Goal: Task Accomplishment & Management: Manage account settings

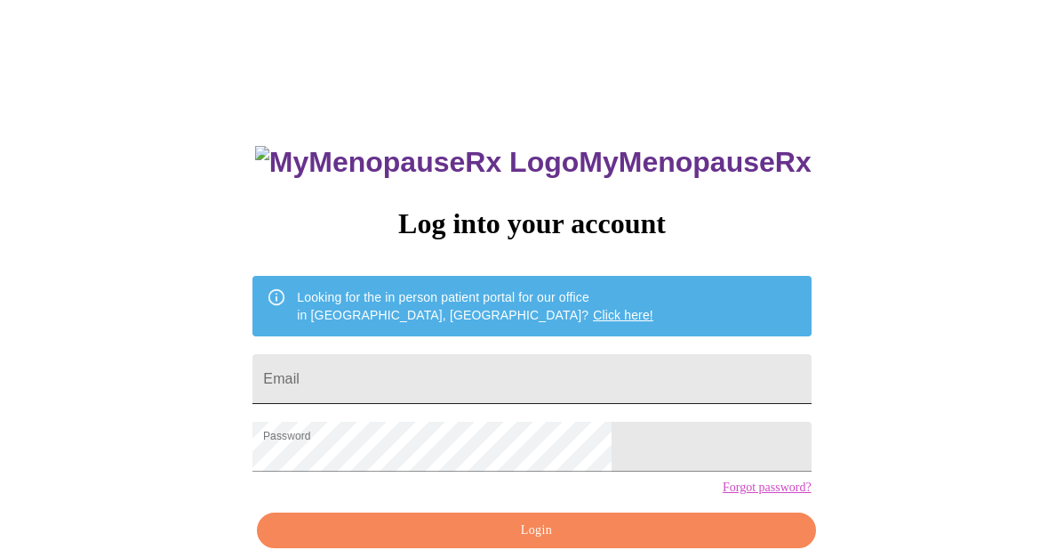
click at [526, 385] on input "Email" at bounding box center [532, 379] width 558 height 50
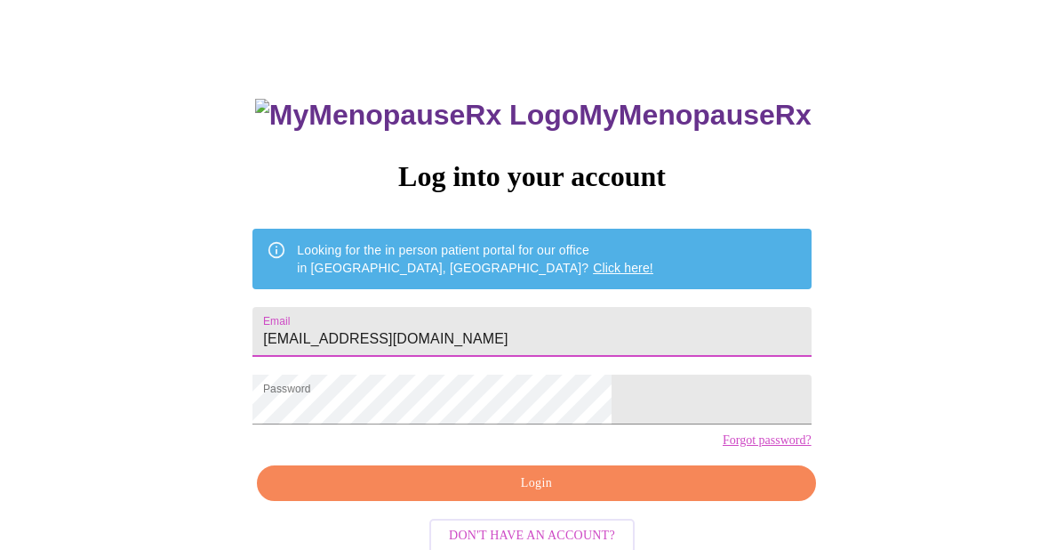
scroll to position [88, 0]
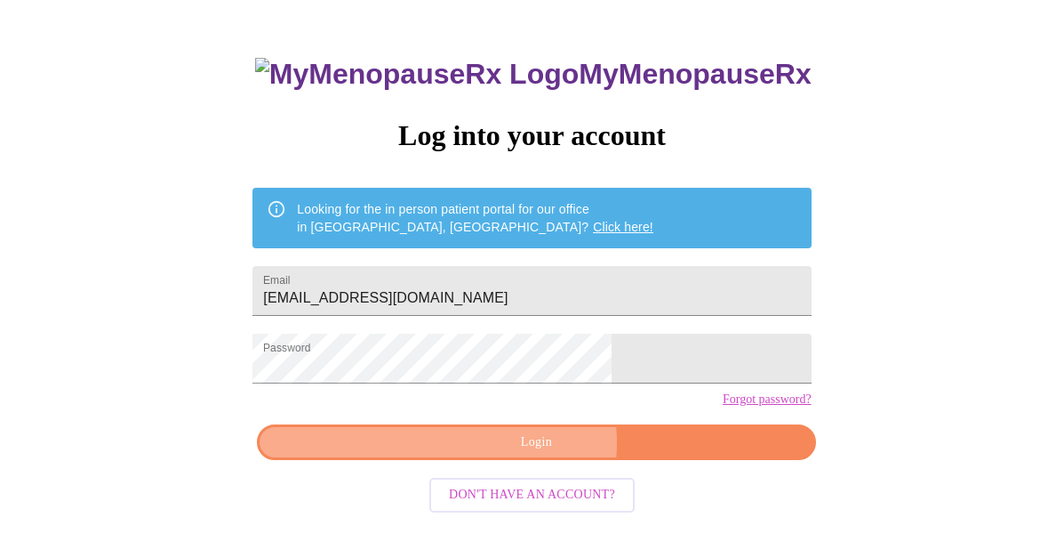
click at [530, 454] on span "Login" at bounding box center [536, 442] width 518 height 22
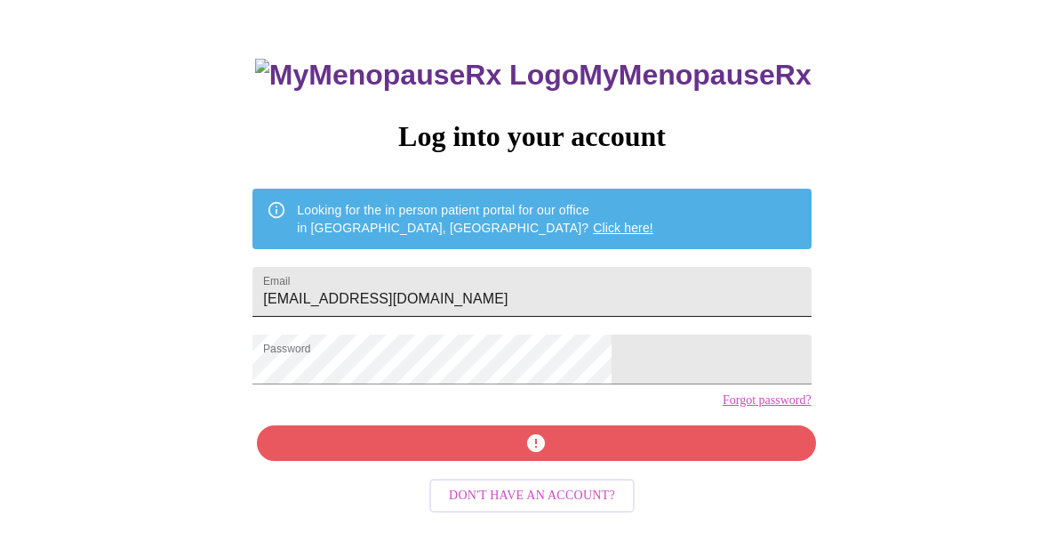
click at [621, 287] on input "[EMAIL_ADDRESS][DOMAIN_NAME]" at bounding box center [532, 292] width 558 height 50
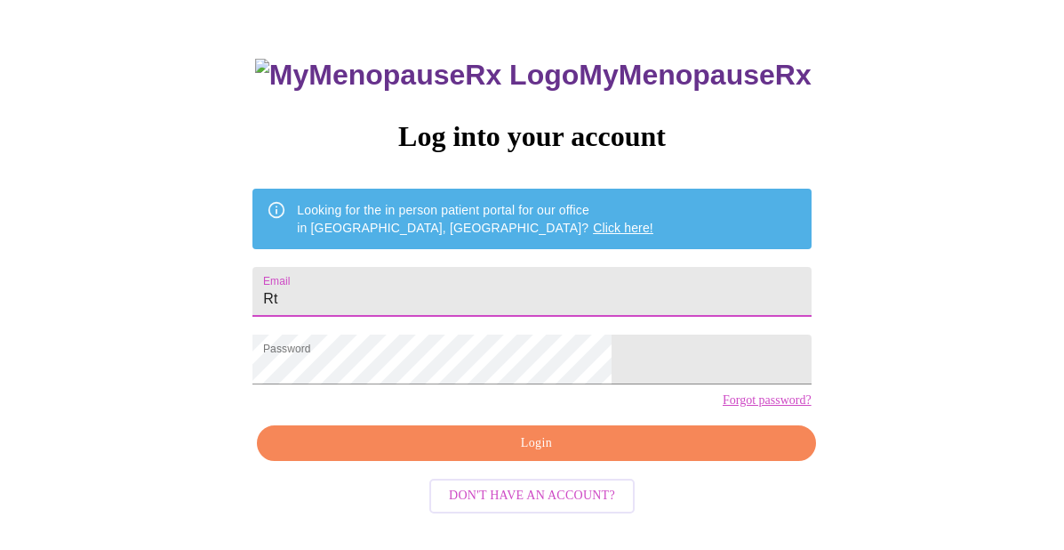
type input "R"
type input "[EMAIL_ADDRESS][DOMAIN_NAME]"
click at [534, 454] on span "Login" at bounding box center [536, 443] width 518 height 22
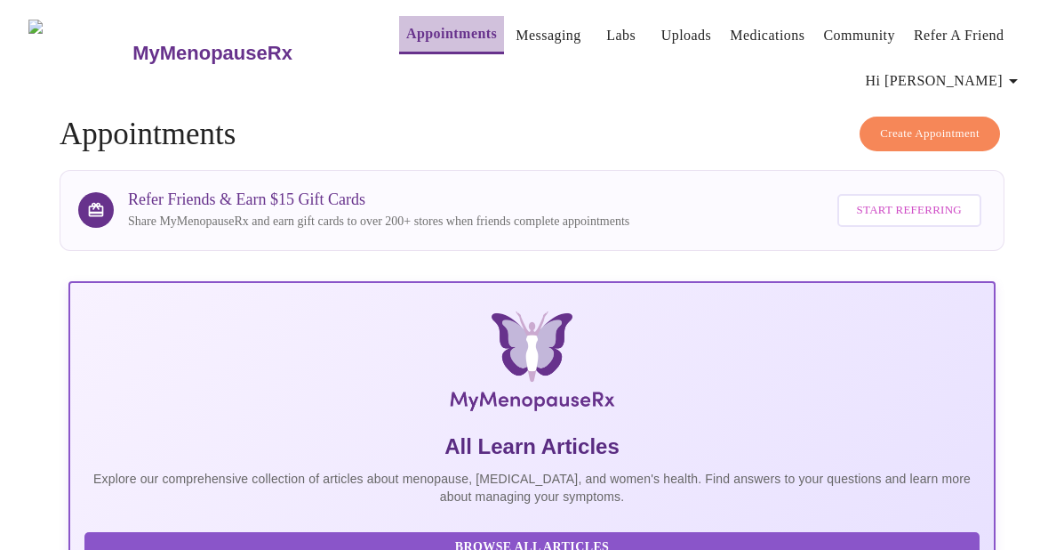
click at [437, 21] on link "Appointments" at bounding box center [451, 33] width 91 height 25
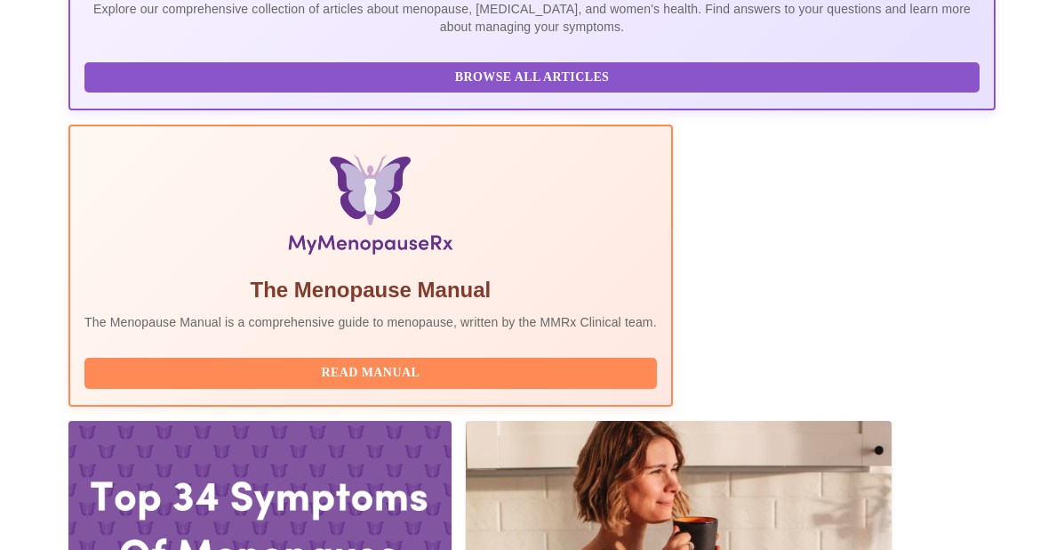
scroll to position [475, 0]
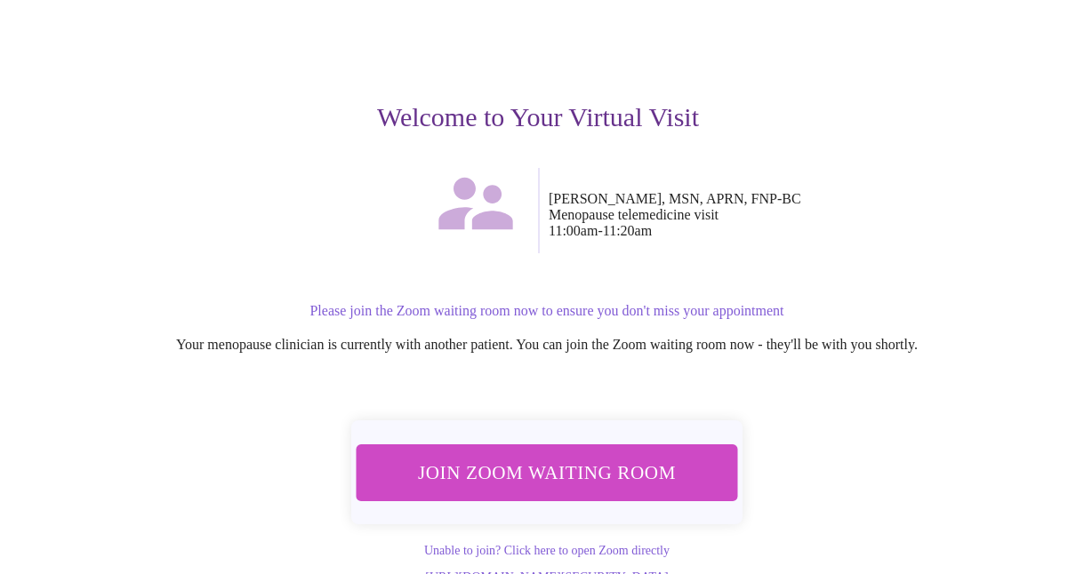
scroll to position [184, 0]
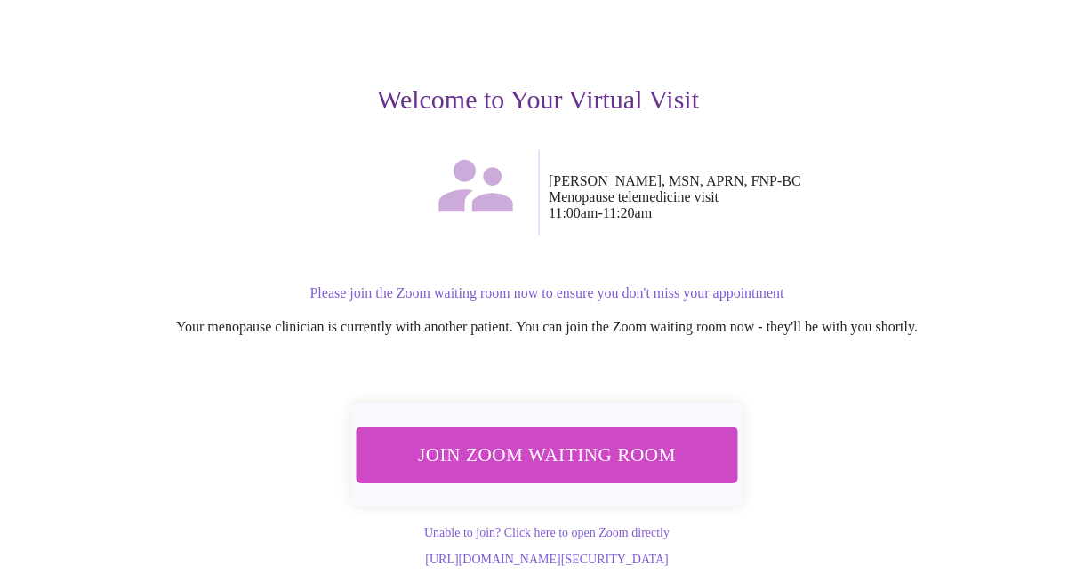
click at [577, 438] on span "Join Zoom Waiting Room" at bounding box center [547, 454] width 335 height 33
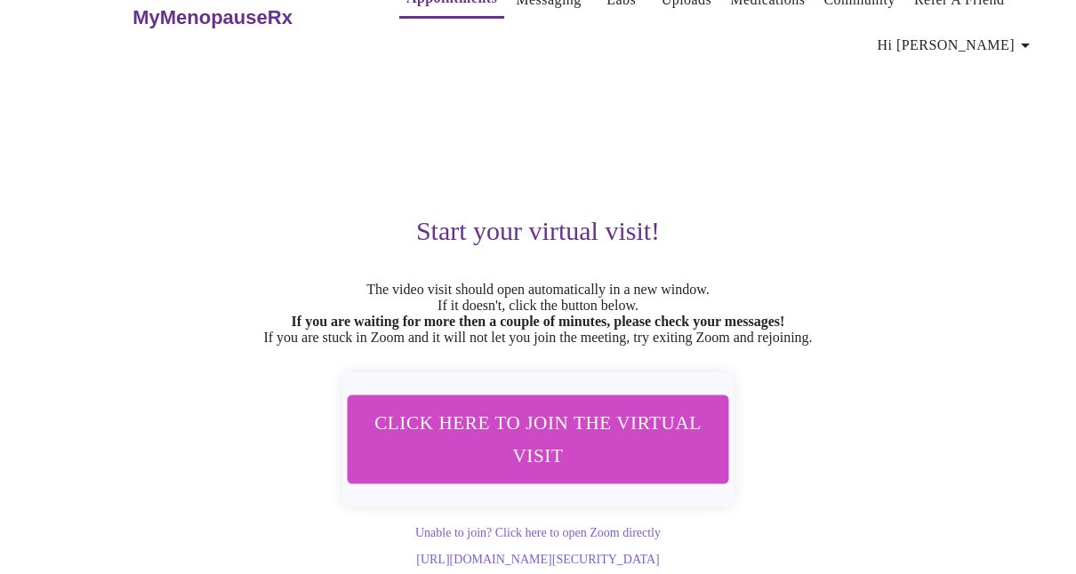
scroll to position [75, 0]
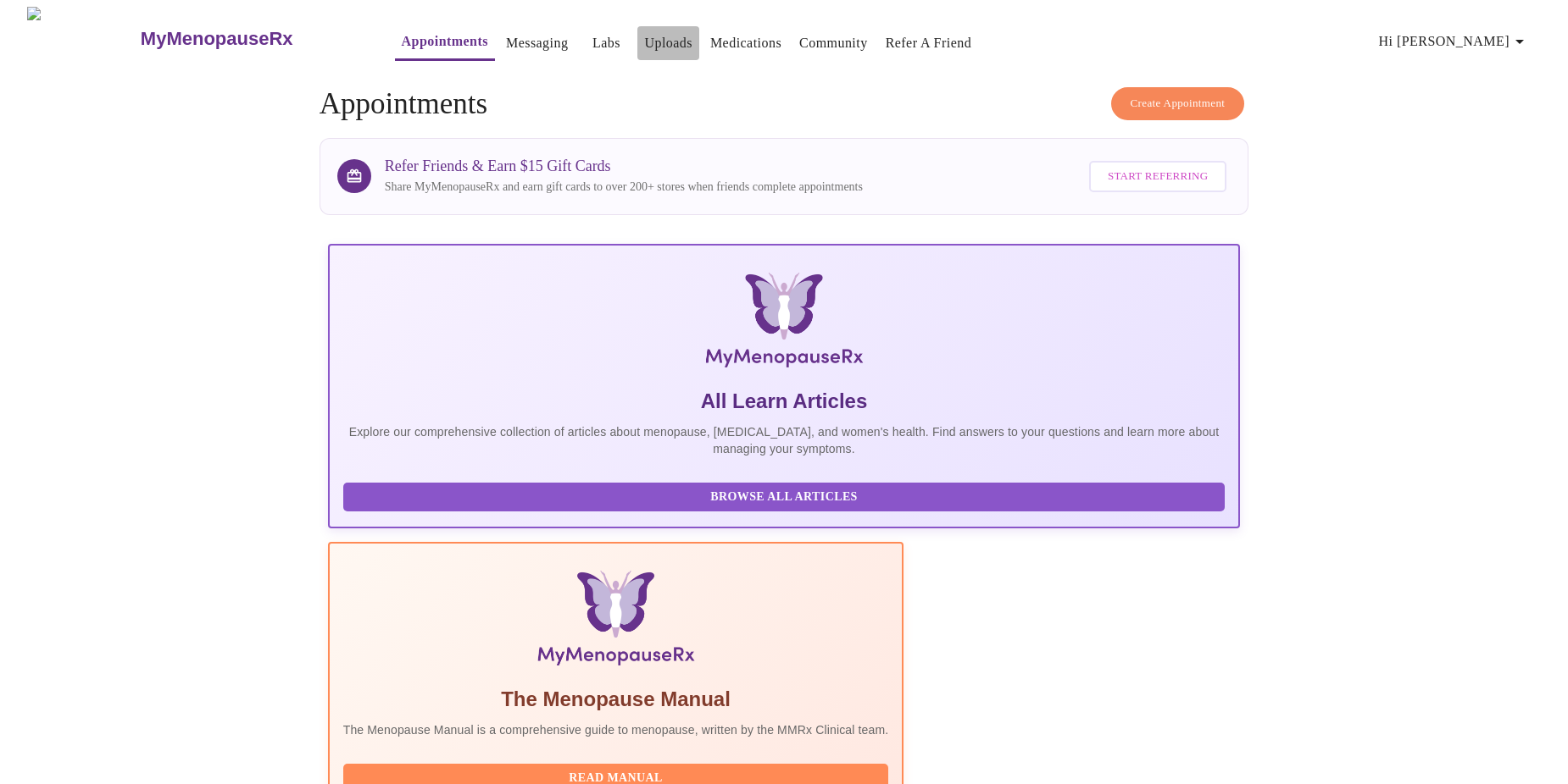
click at [644, 36] on link "Uploads" at bounding box center [668, 43] width 49 height 24
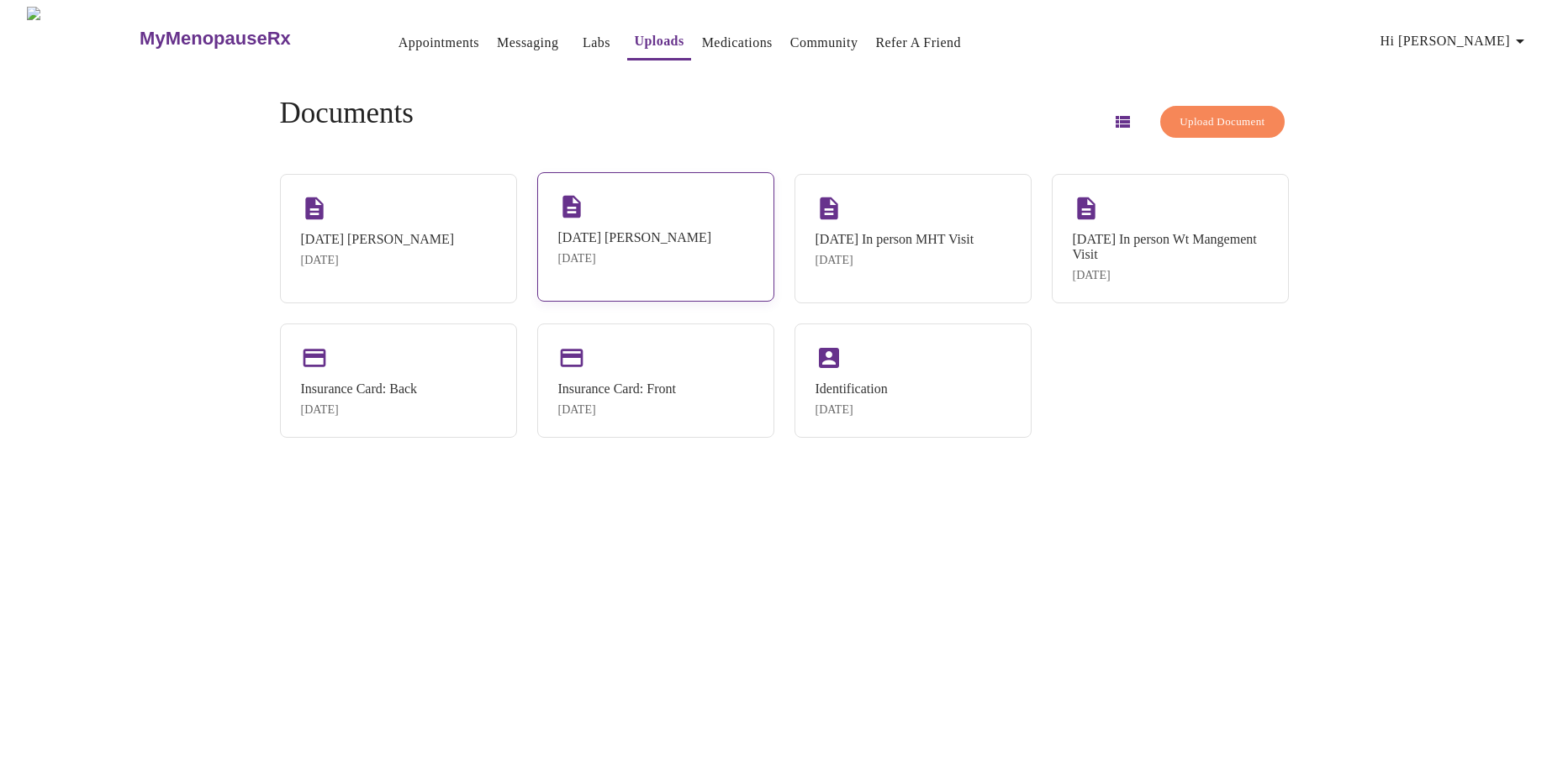
click at [710, 259] on div "[DATE] [PERSON_NAME] [DATE]" at bounding box center [655, 236] width 237 height 130
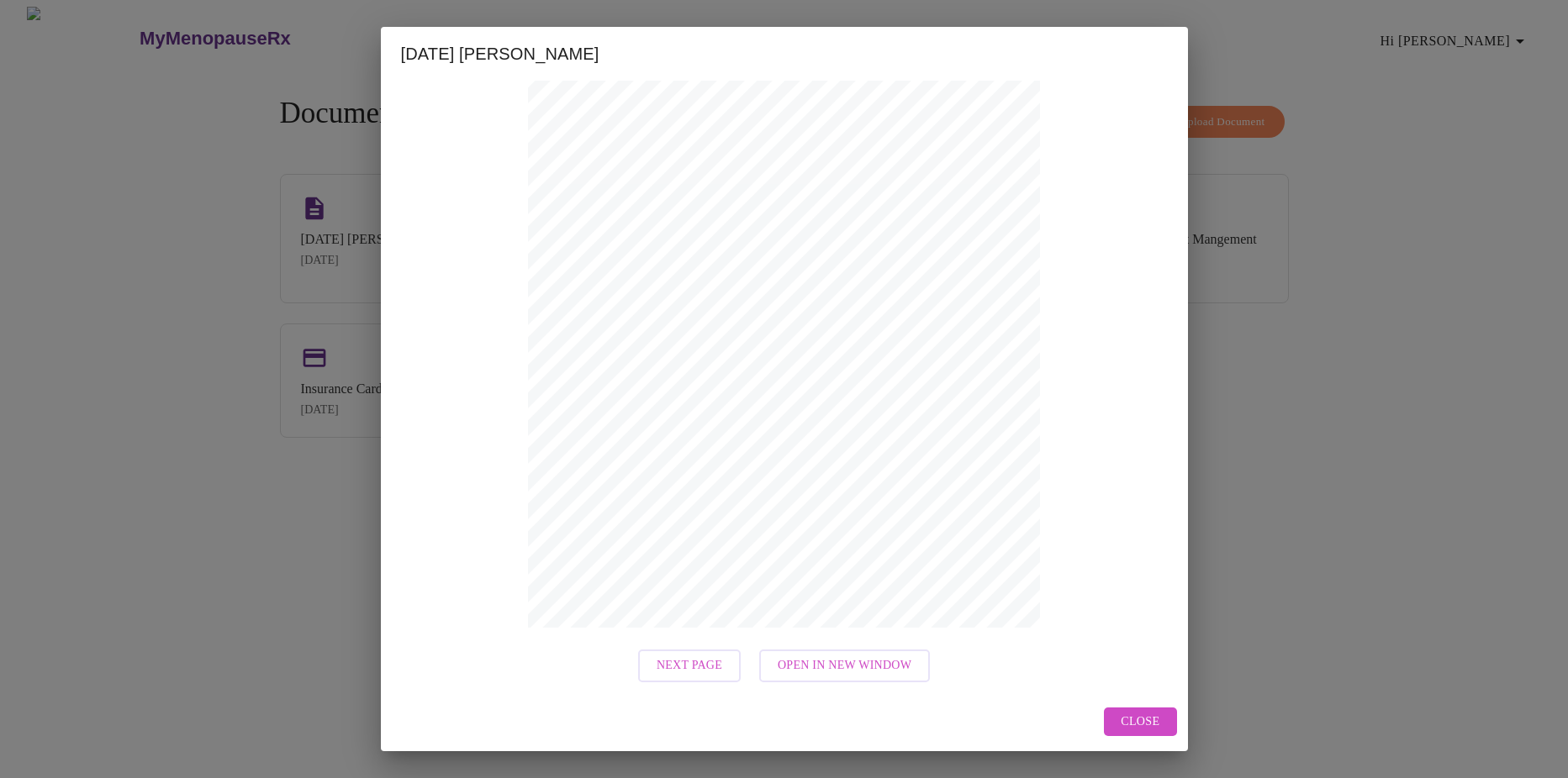
scroll to position [144, 0]
click at [1125, 721] on span "Close" at bounding box center [1140, 722] width 39 height 21
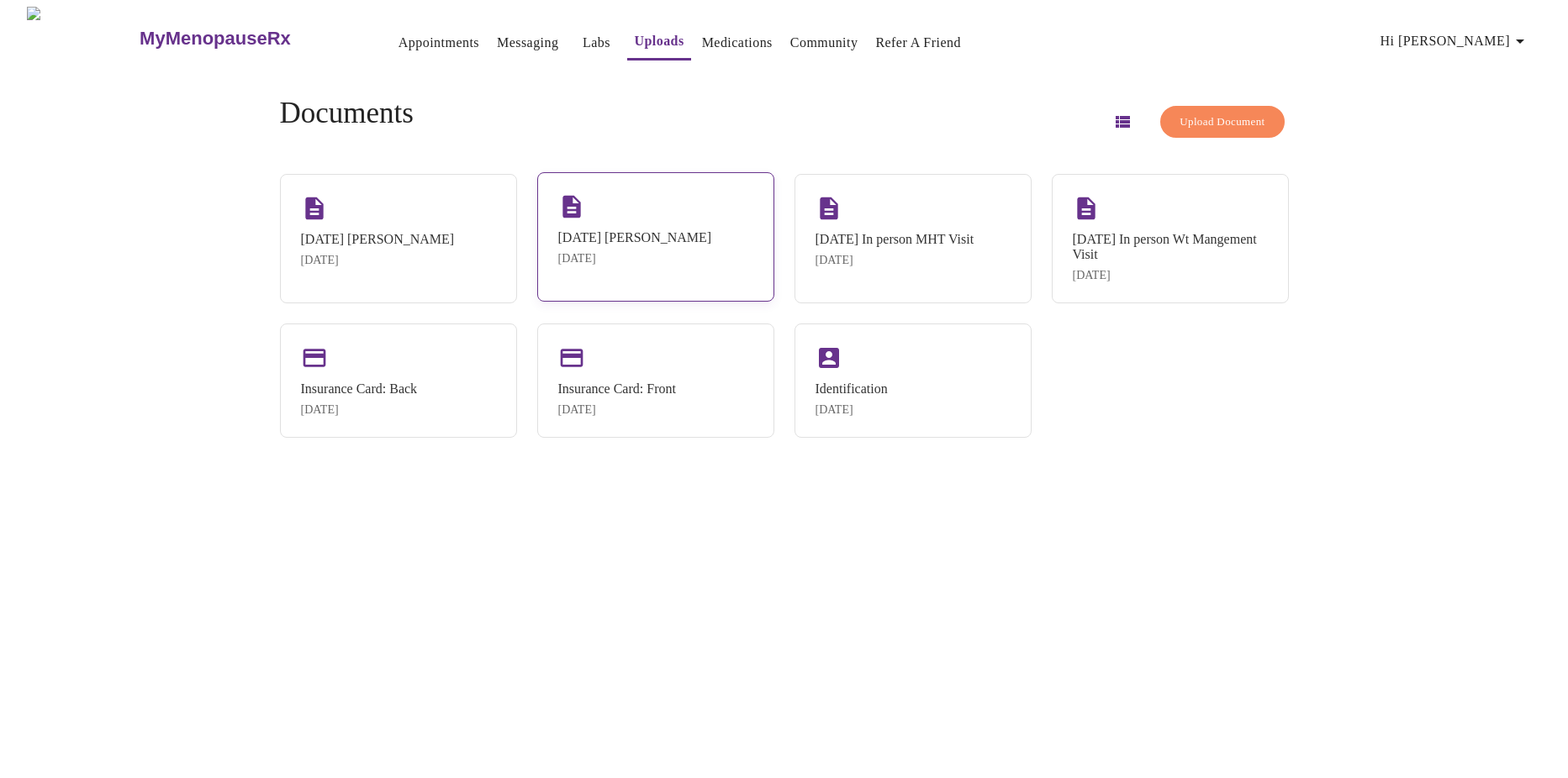
click at [598, 265] on div "[DATE]" at bounding box center [635, 259] width 154 height 13
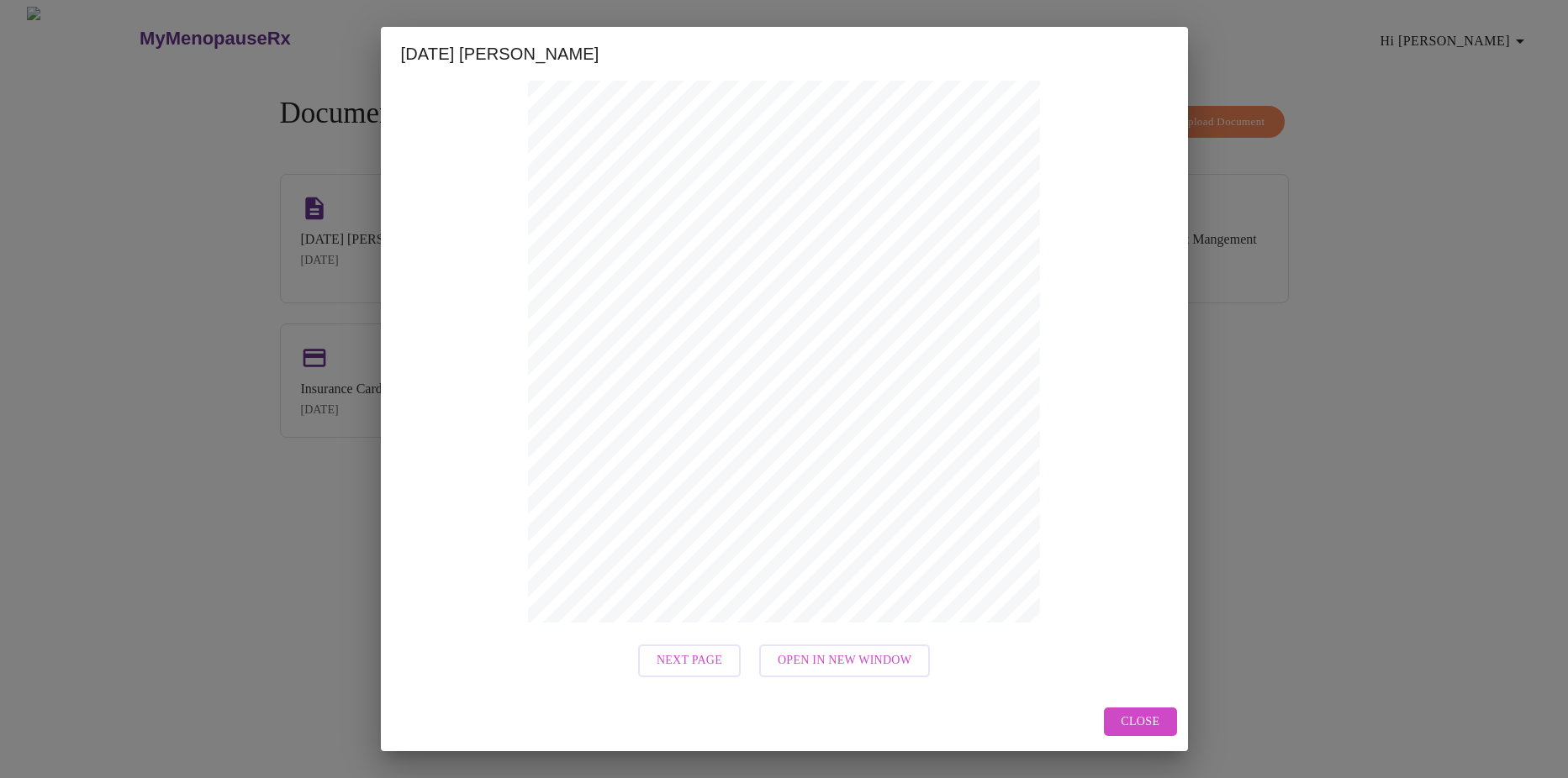
click at [710, 663] on span "Next Page" at bounding box center [689, 661] width 65 height 21
click at [1138, 717] on span "Close" at bounding box center [1140, 722] width 39 height 21
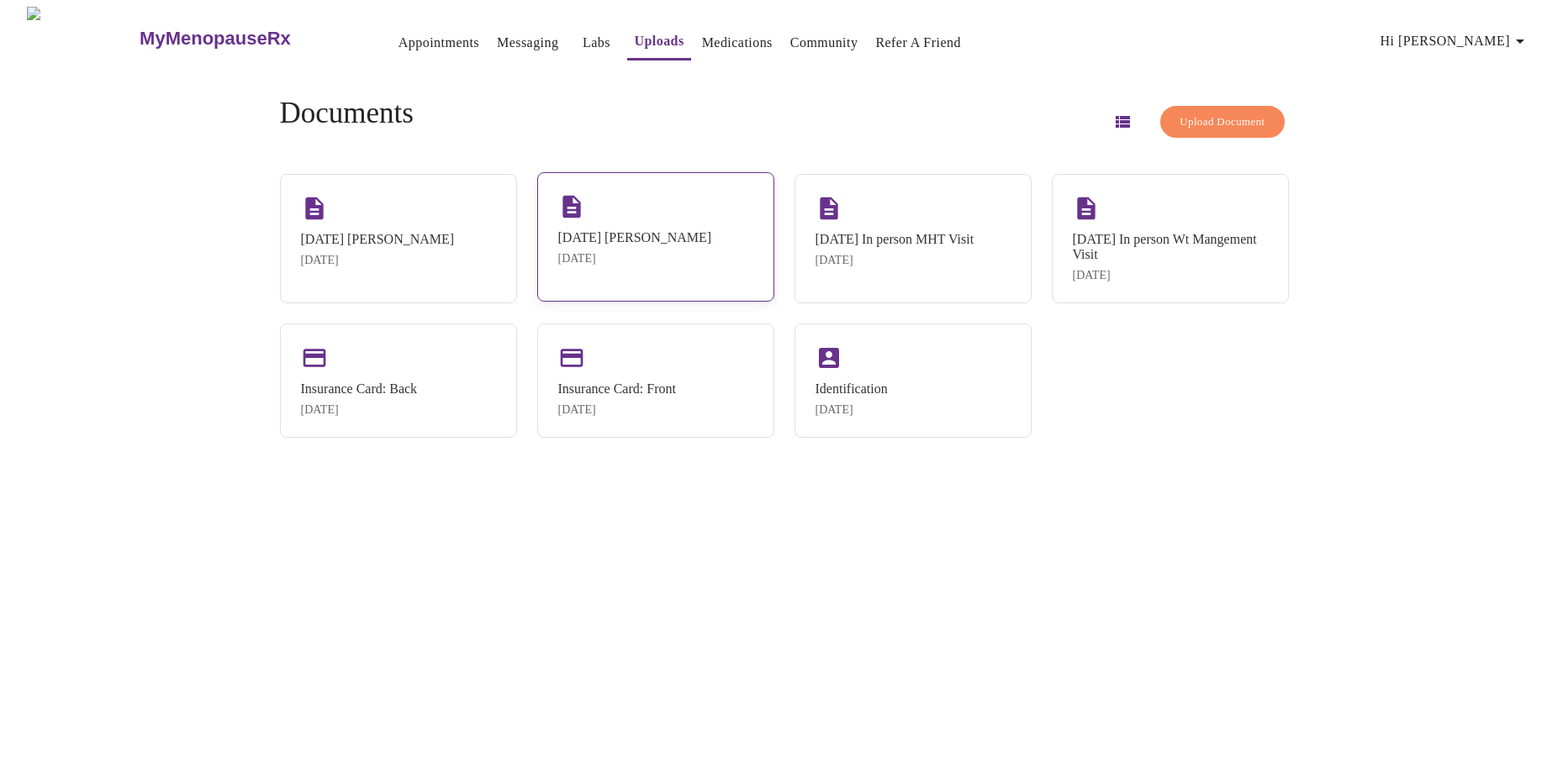
click at [664, 256] on div "[DATE] [PERSON_NAME] [DATE]" at bounding box center [655, 236] width 237 height 130
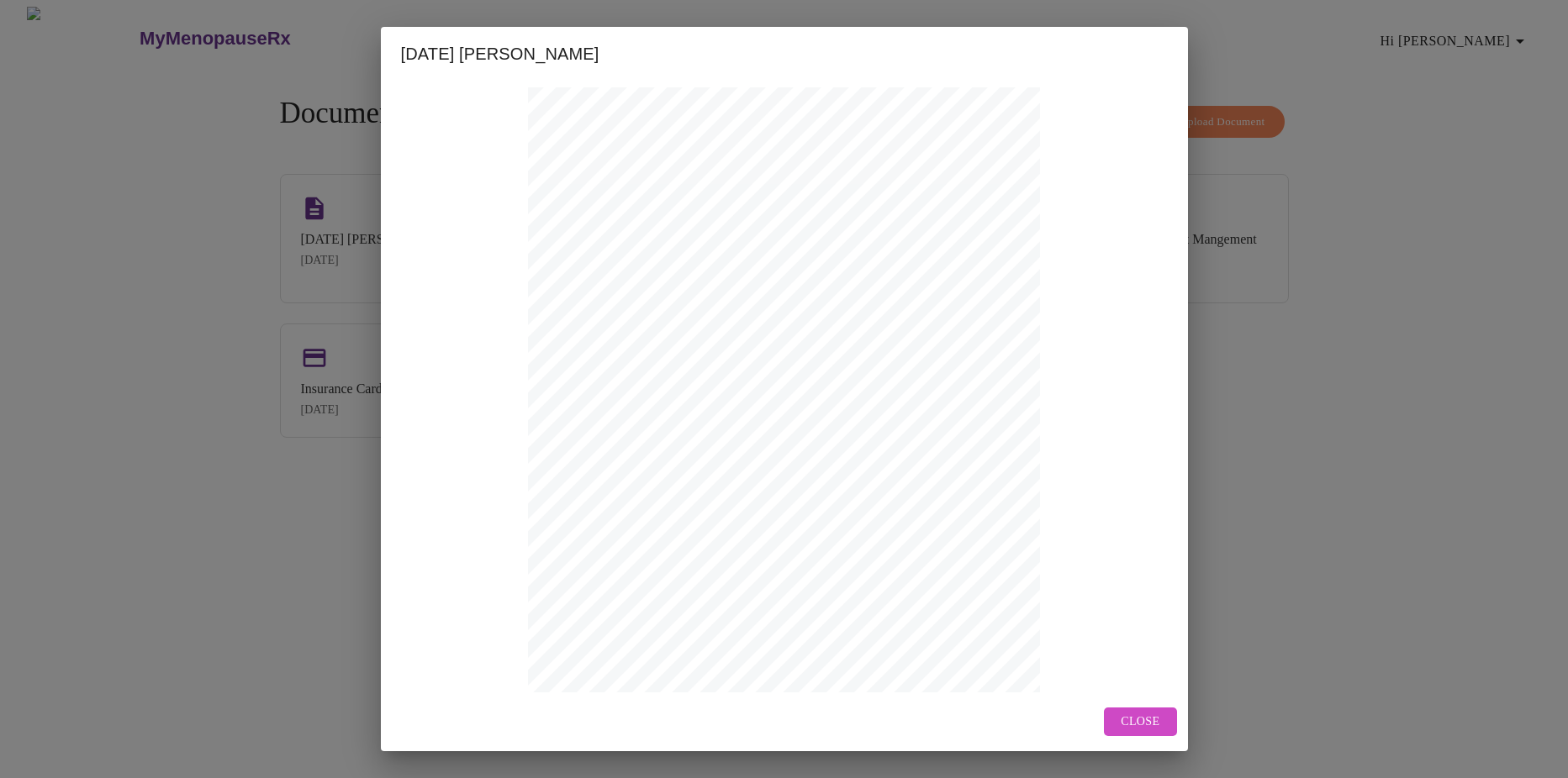
click at [1161, 720] on button "Close" at bounding box center [1141, 722] width 72 height 29
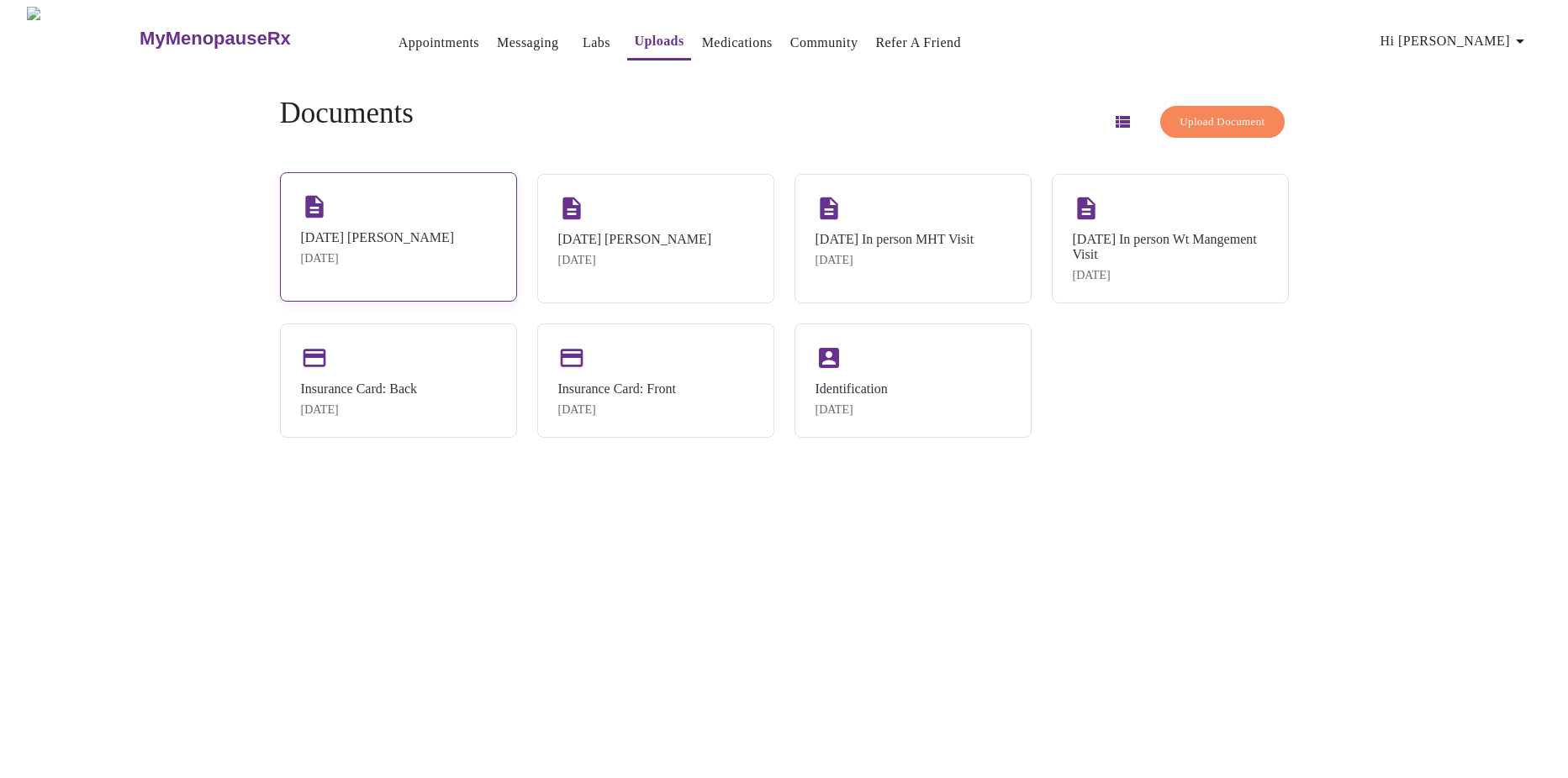
click at [434, 278] on div "[DATE] [PERSON_NAME] [DATE]" at bounding box center [398, 236] width 237 height 130
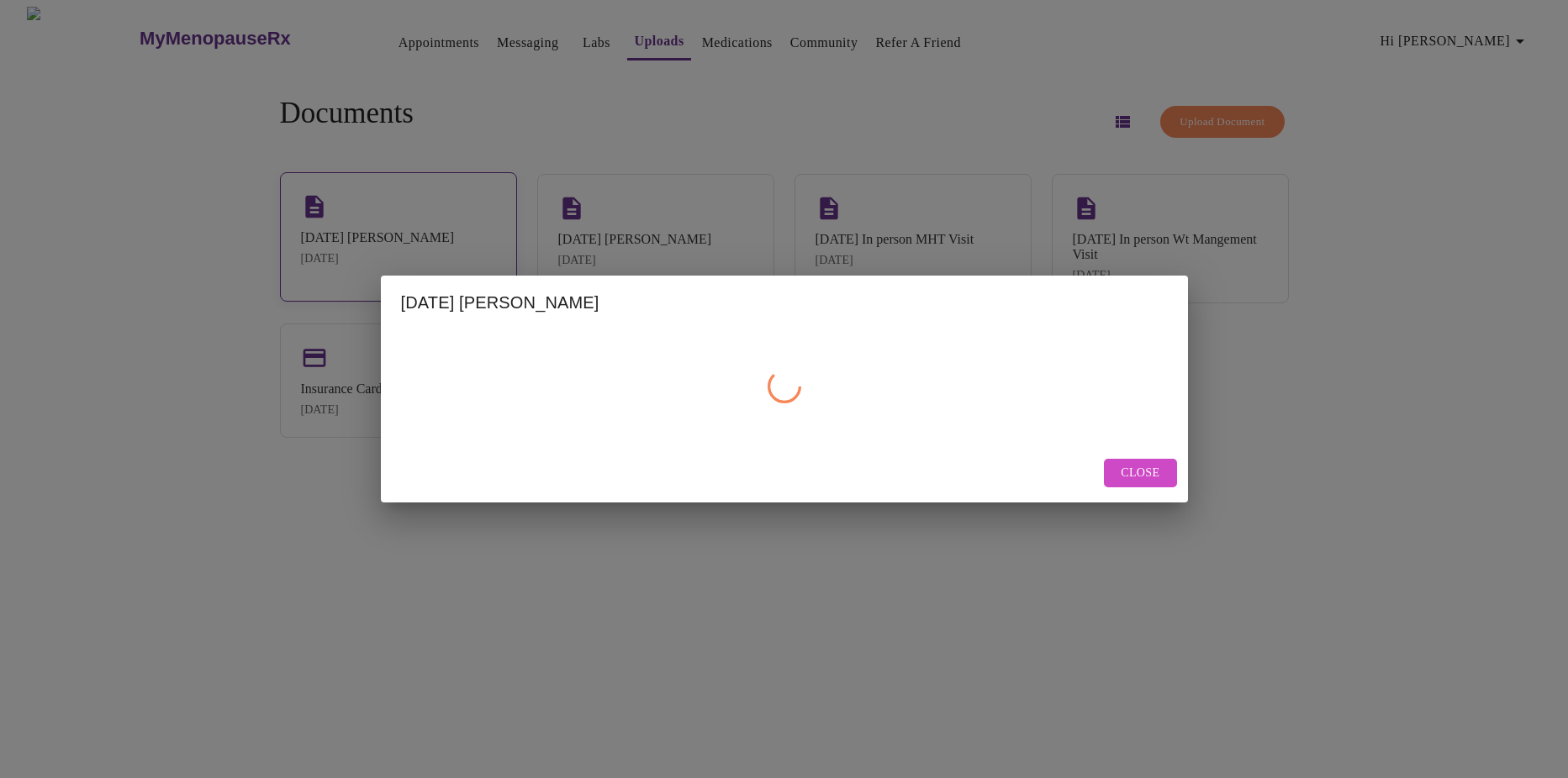
click at [434, 278] on div "[DATE] [PERSON_NAME] Close" at bounding box center [784, 389] width 1568 height 778
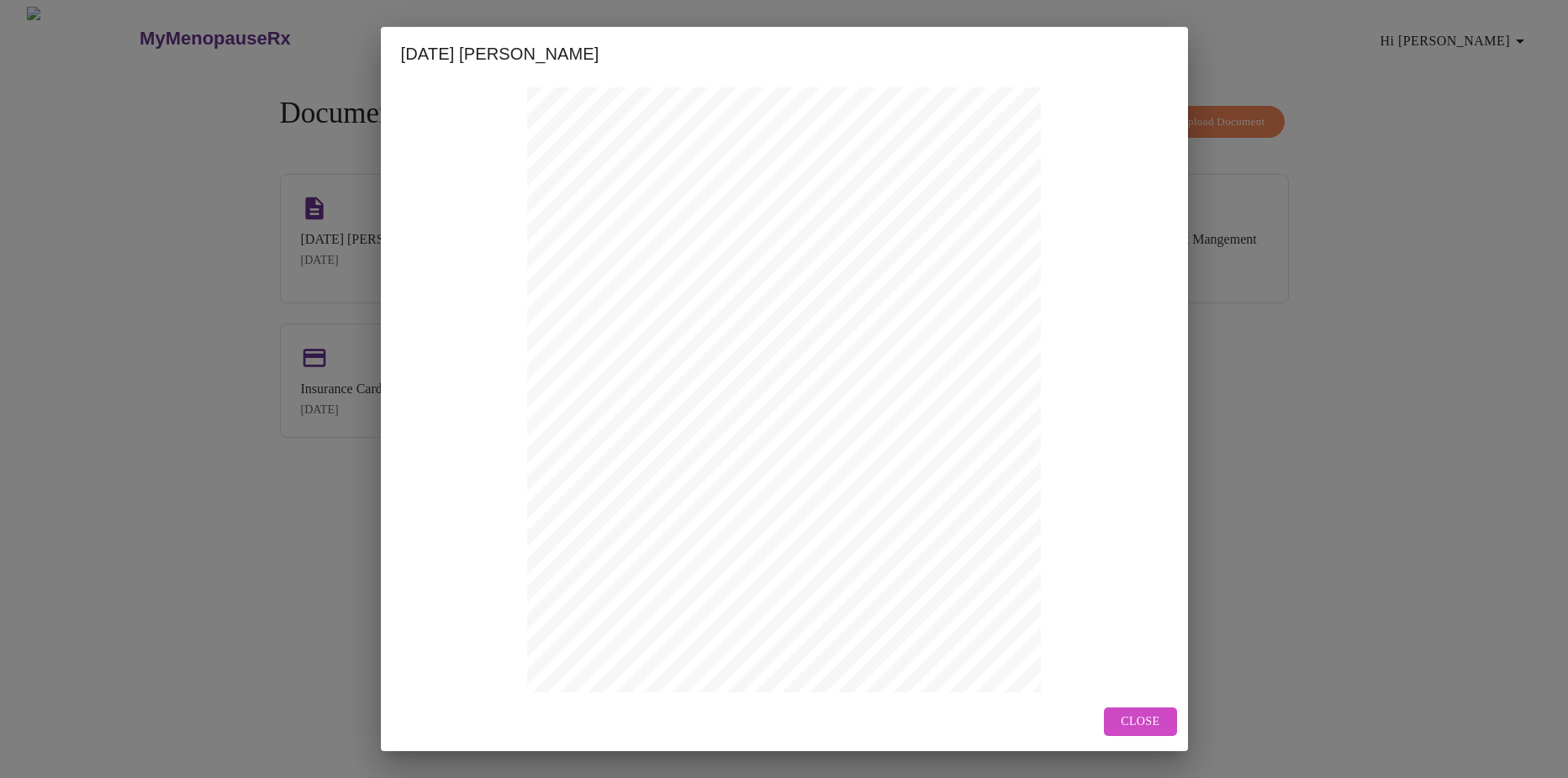
click at [1124, 724] on span "Close" at bounding box center [1140, 722] width 39 height 21
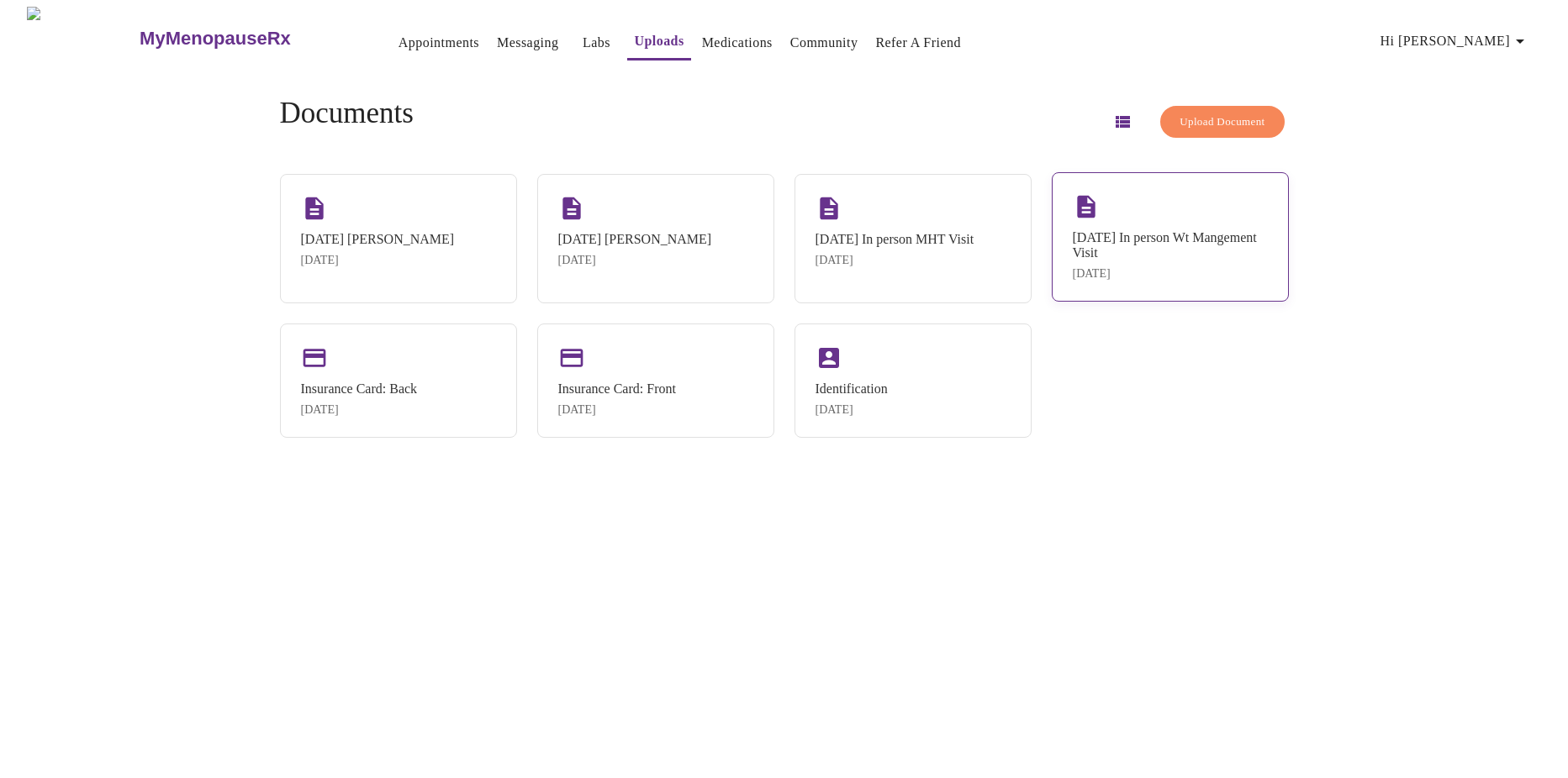
click at [1103, 281] on div "[DATE]" at bounding box center [1171, 274] width 195 height 13
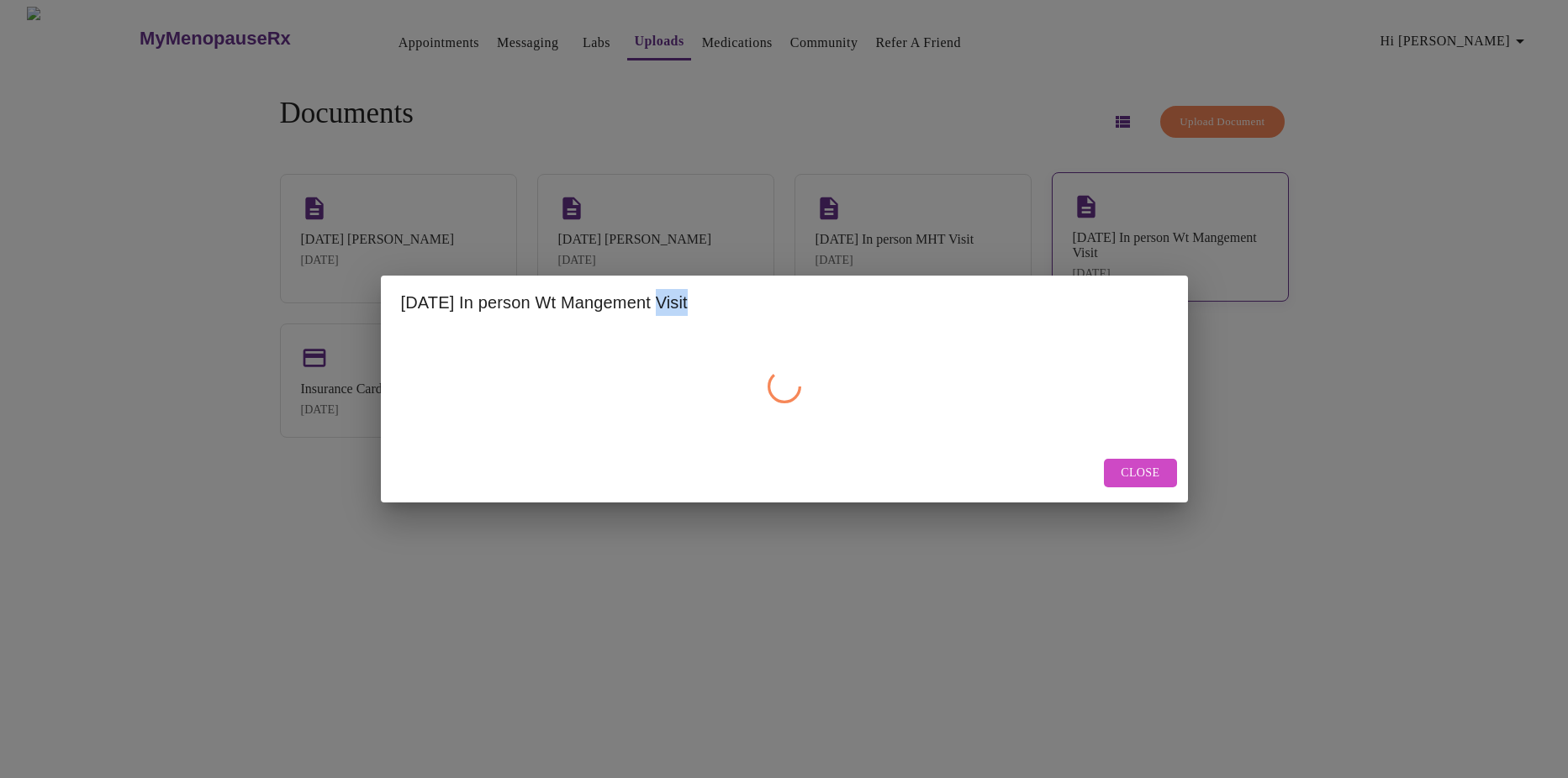
click at [1103, 288] on div "[DATE] In person Wt Mangement Visit" at bounding box center [785, 303] width 808 height 54
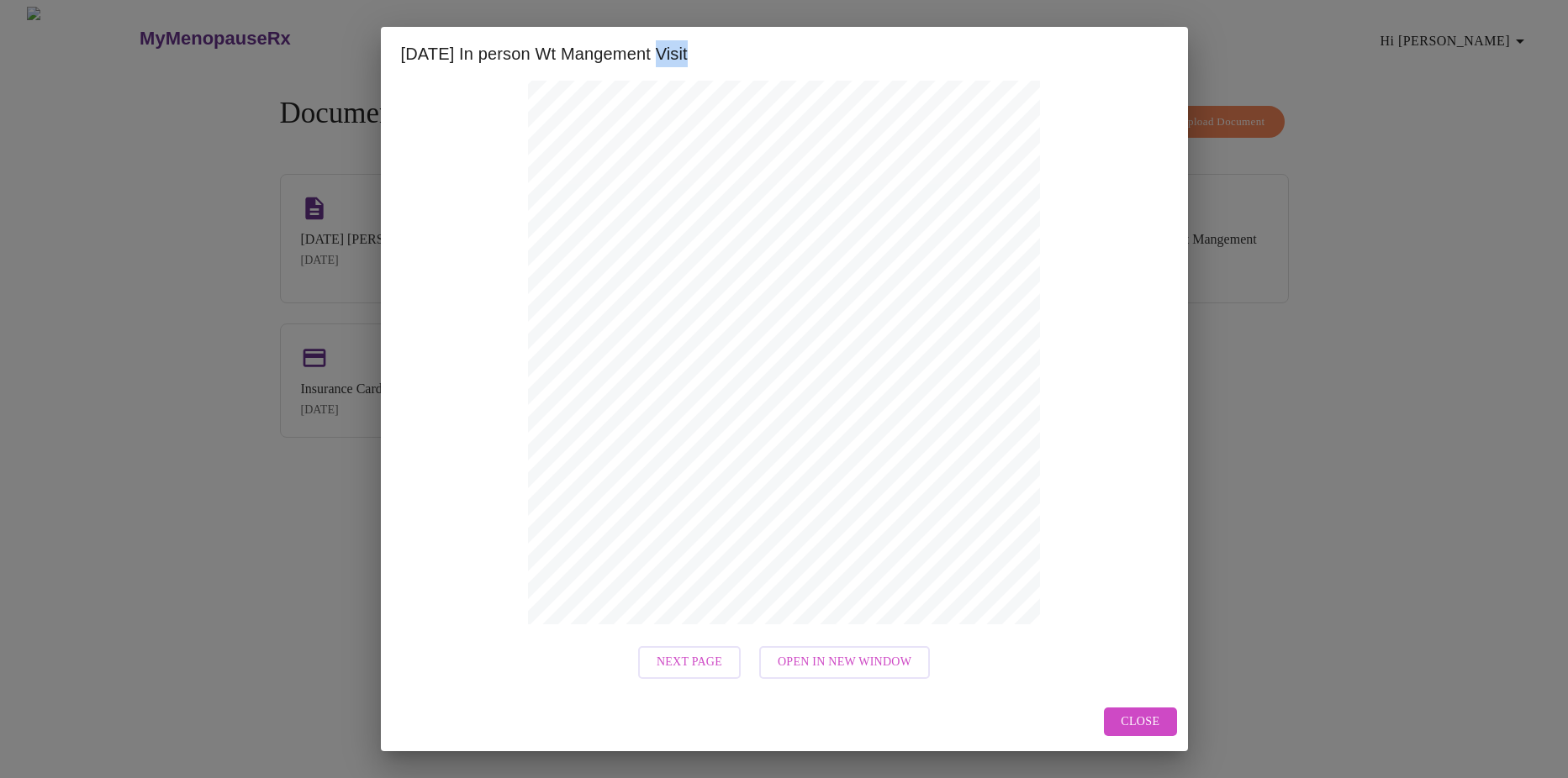
scroll to position [144, 0]
click at [701, 666] on span "Next Page" at bounding box center [689, 661] width 65 height 21
click at [1165, 716] on button "Close" at bounding box center [1141, 722] width 72 height 29
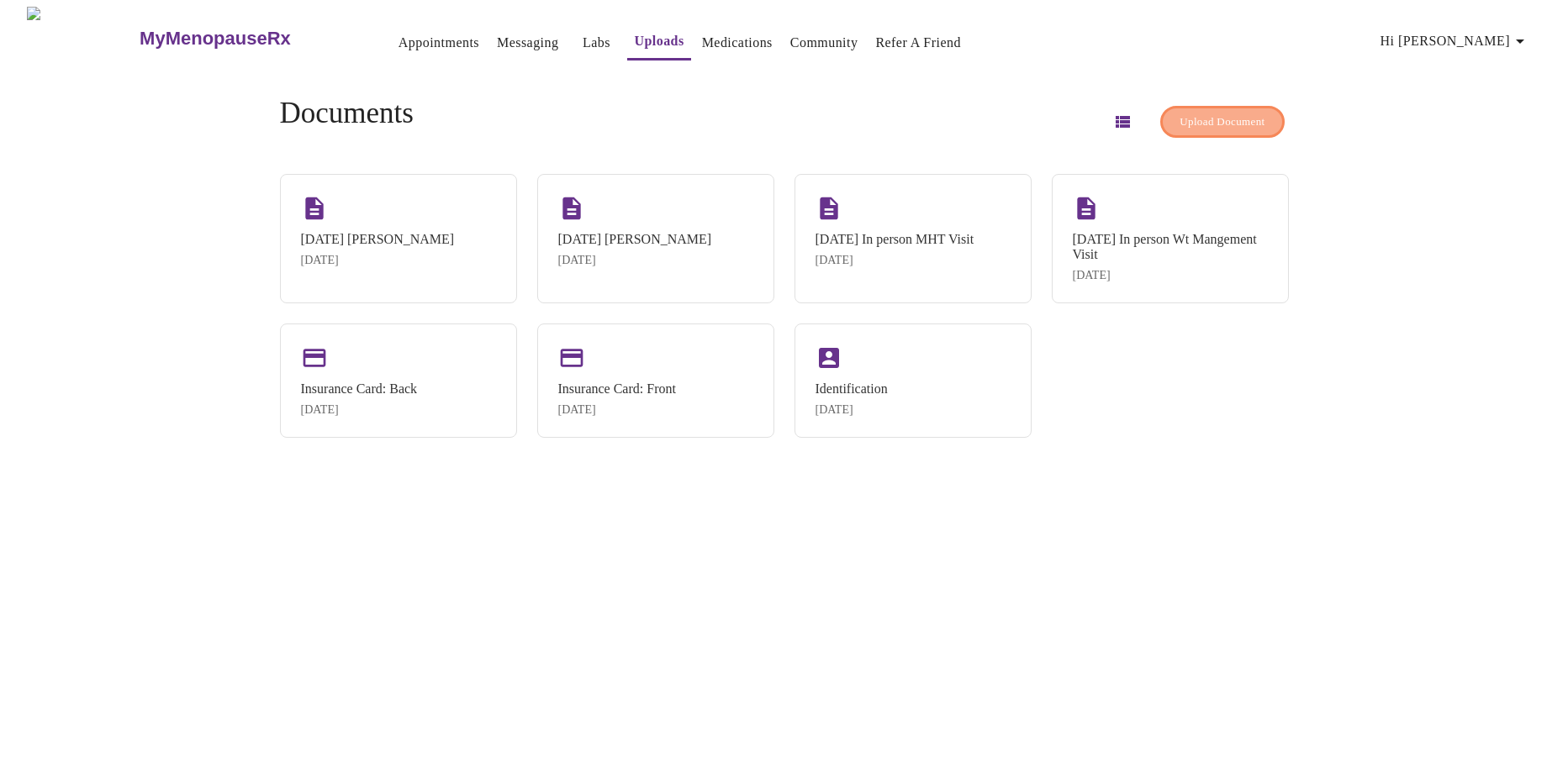
click at [1211, 112] on span "Upload Document" at bounding box center [1223, 122] width 85 height 19
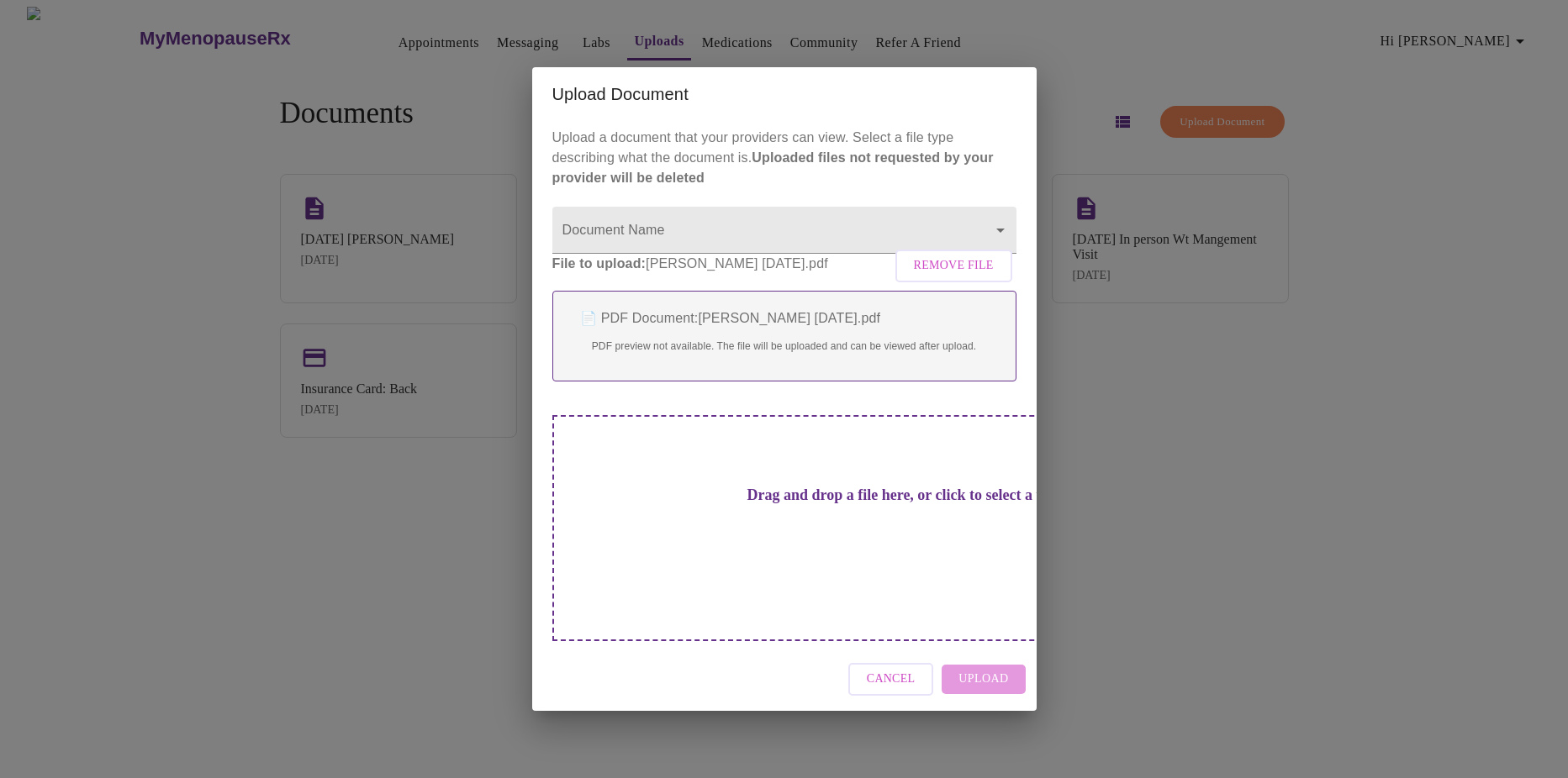
drag, startPoint x: 808, startPoint y: 521, endPoint x: 874, endPoint y: 595, distance: 99.2
click at [874, 595] on div "Drag and drop a file here, or click to select a file" at bounding box center [902, 527] width 700 height 226
click at [703, 248] on body "MyMenopauseRx Appointments Messaging Labs Uploads Medications Community Refer a…" at bounding box center [784, 395] width 1555 height 778
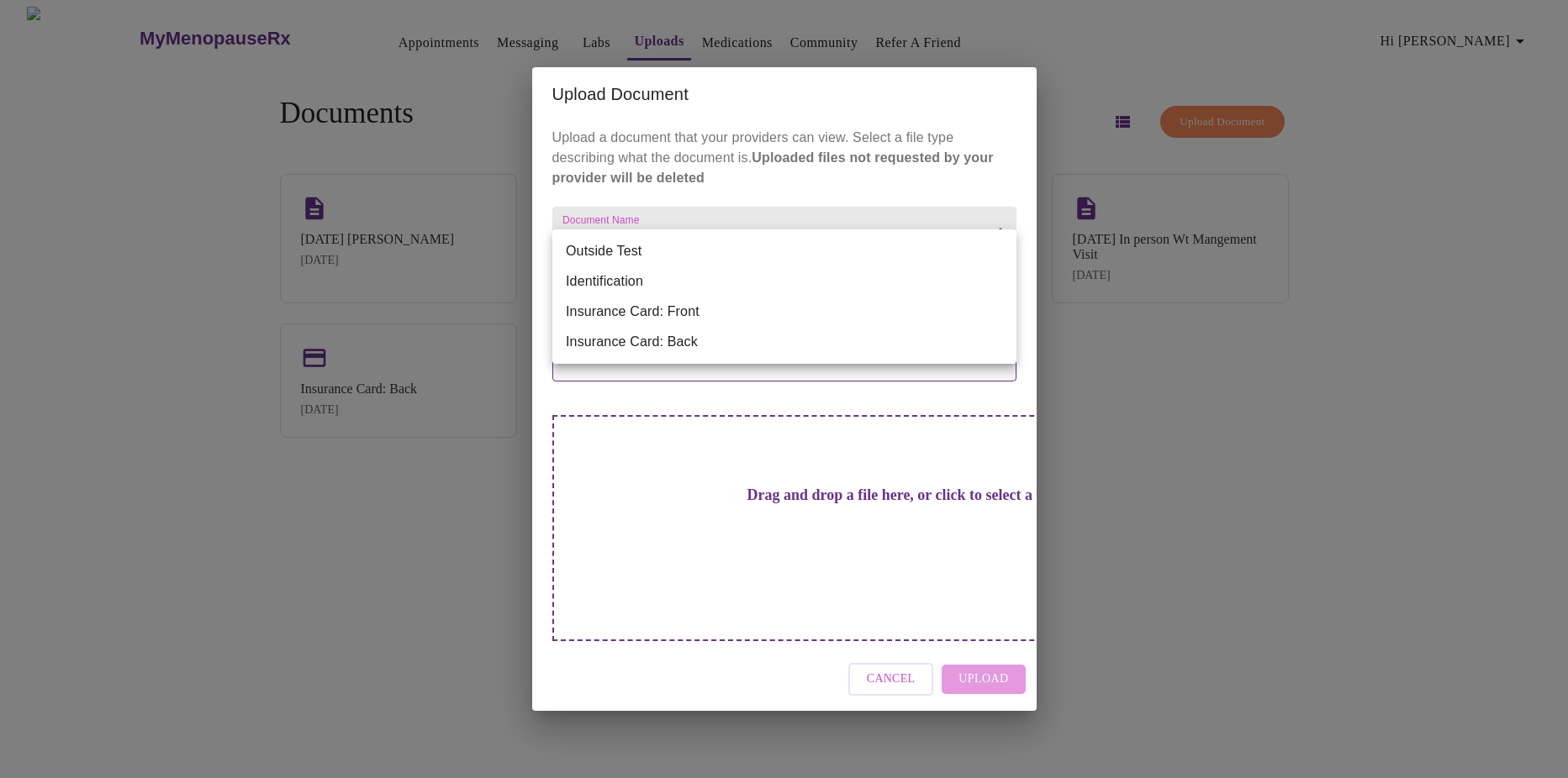
click at [679, 258] on li "Outside Test" at bounding box center [784, 251] width 464 height 30
type input "Outside Test"
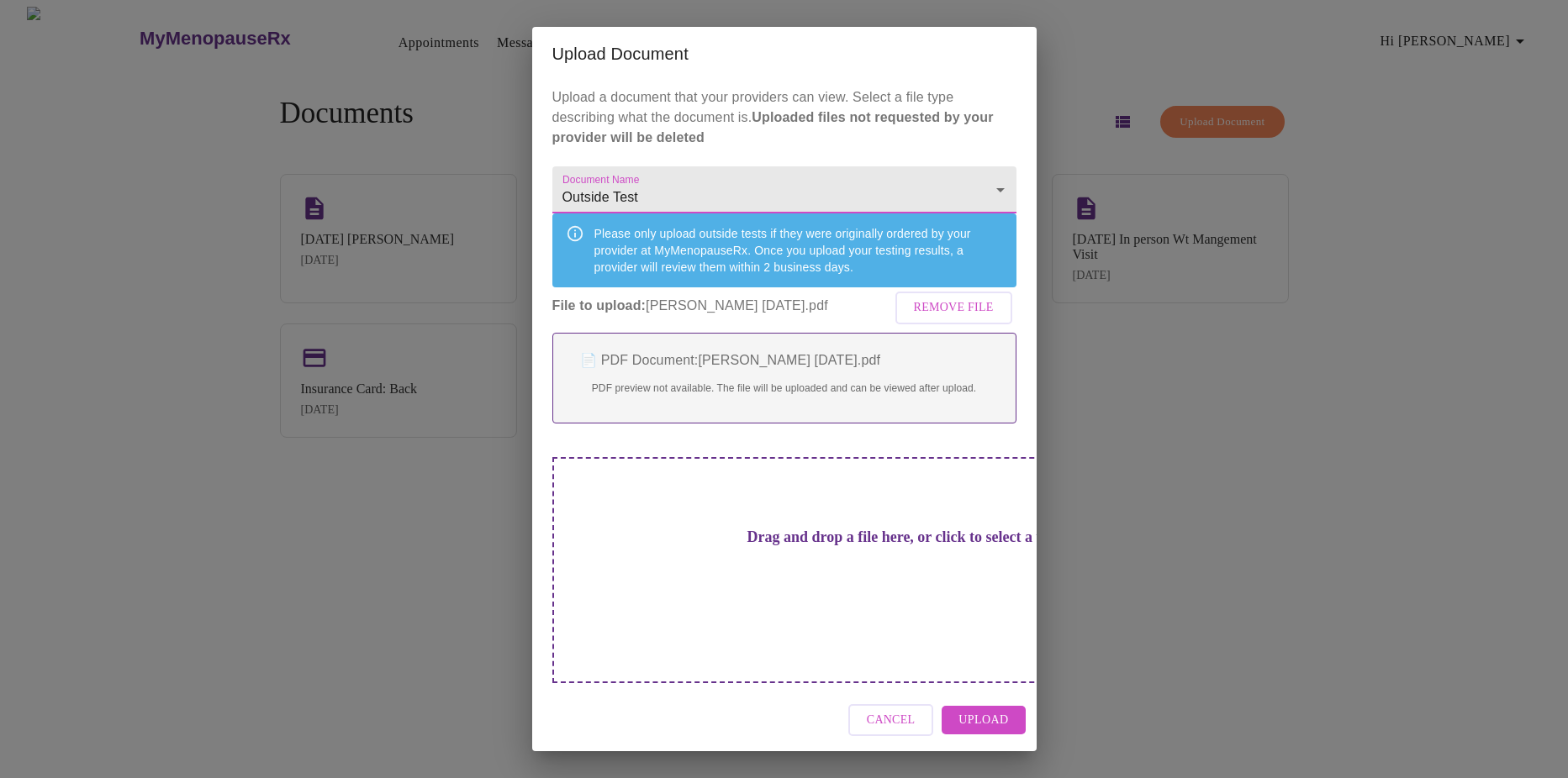
click at [990, 710] on span "Upload" at bounding box center [984, 720] width 49 height 21
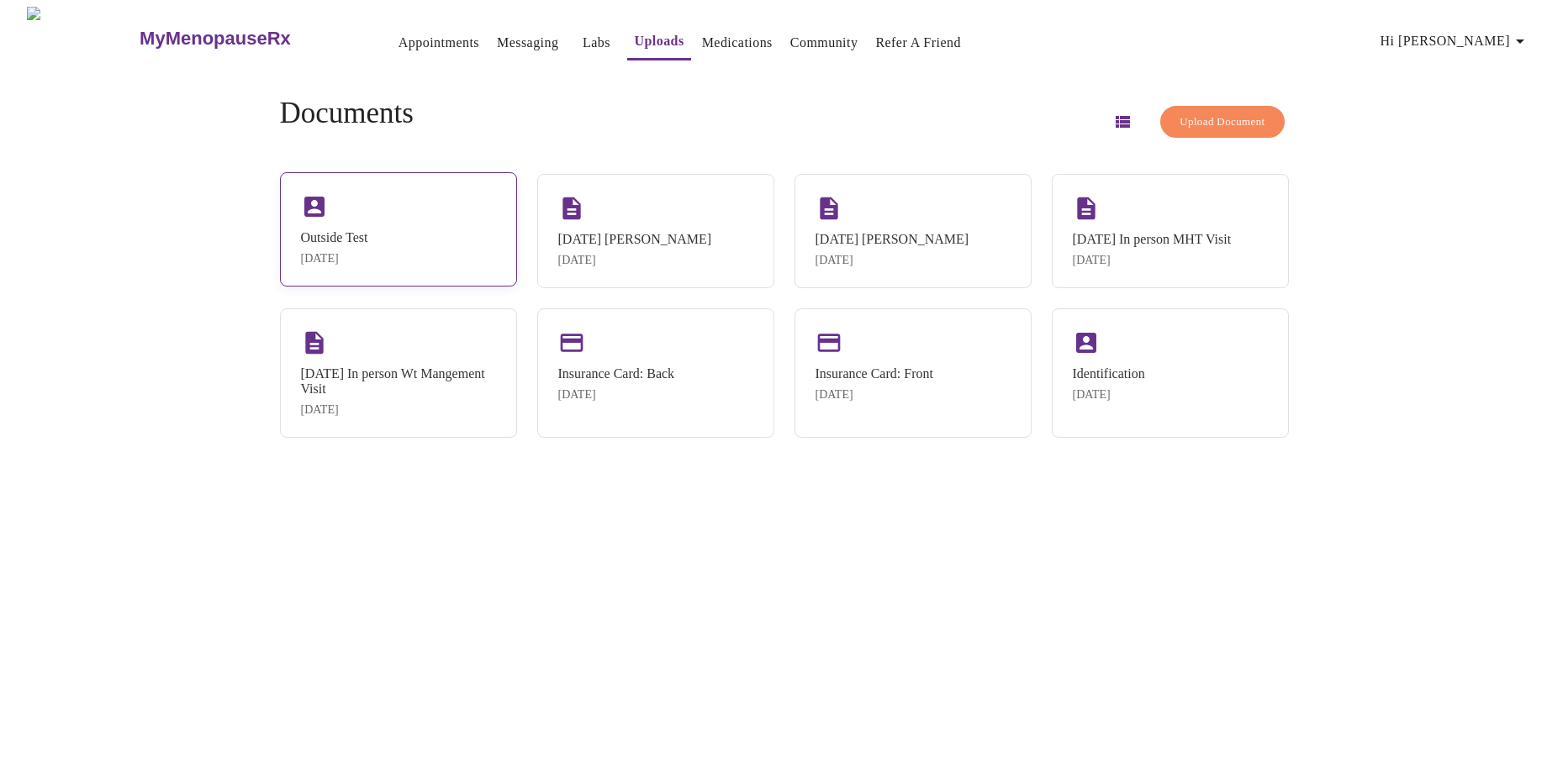
click at [422, 265] on div "Outside Test [DATE]" at bounding box center [398, 229] width 237 height 114
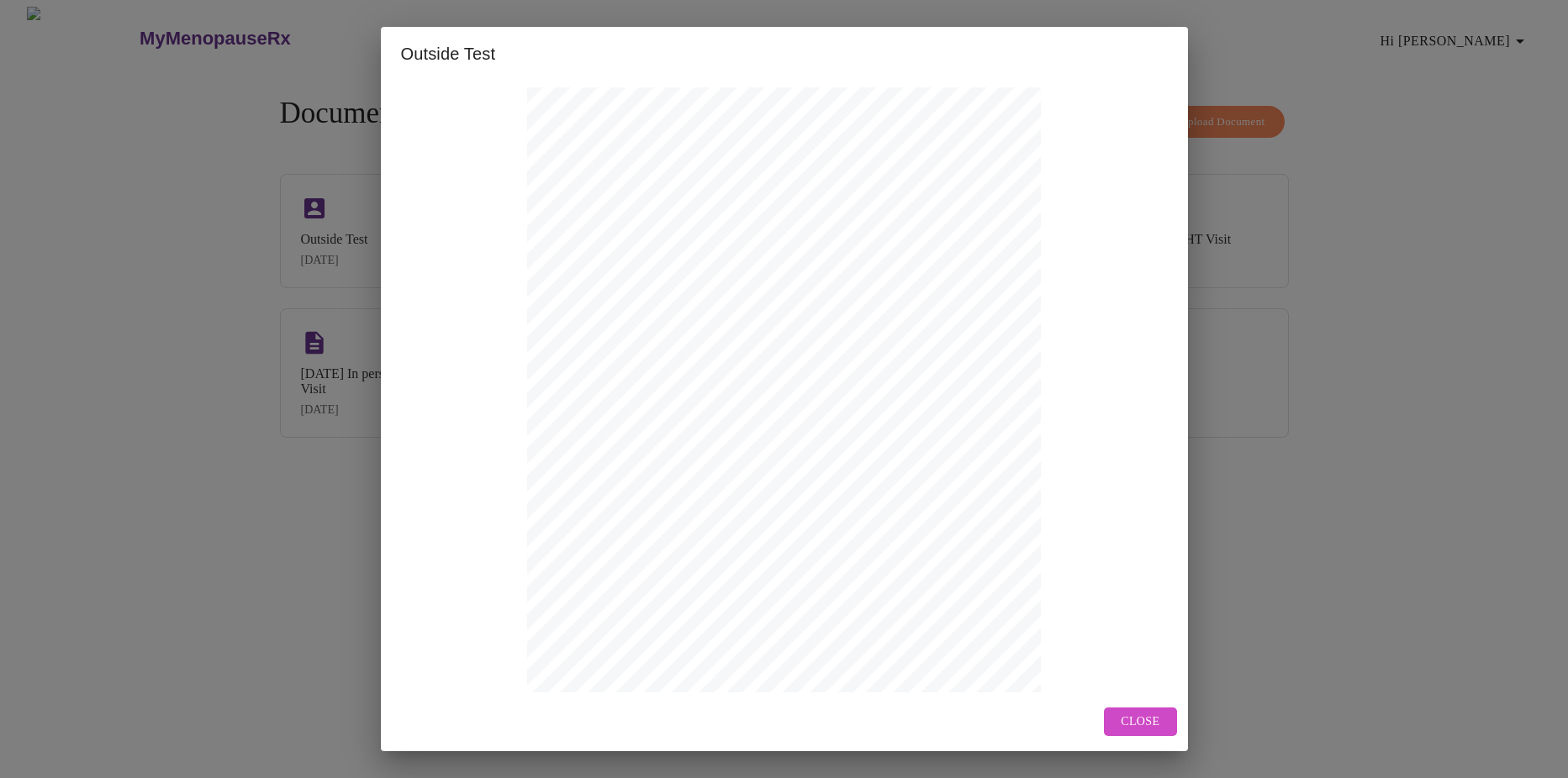
click at [1147, 725] on span "Close" at bounding box center [1140, 722] width 39 height 21
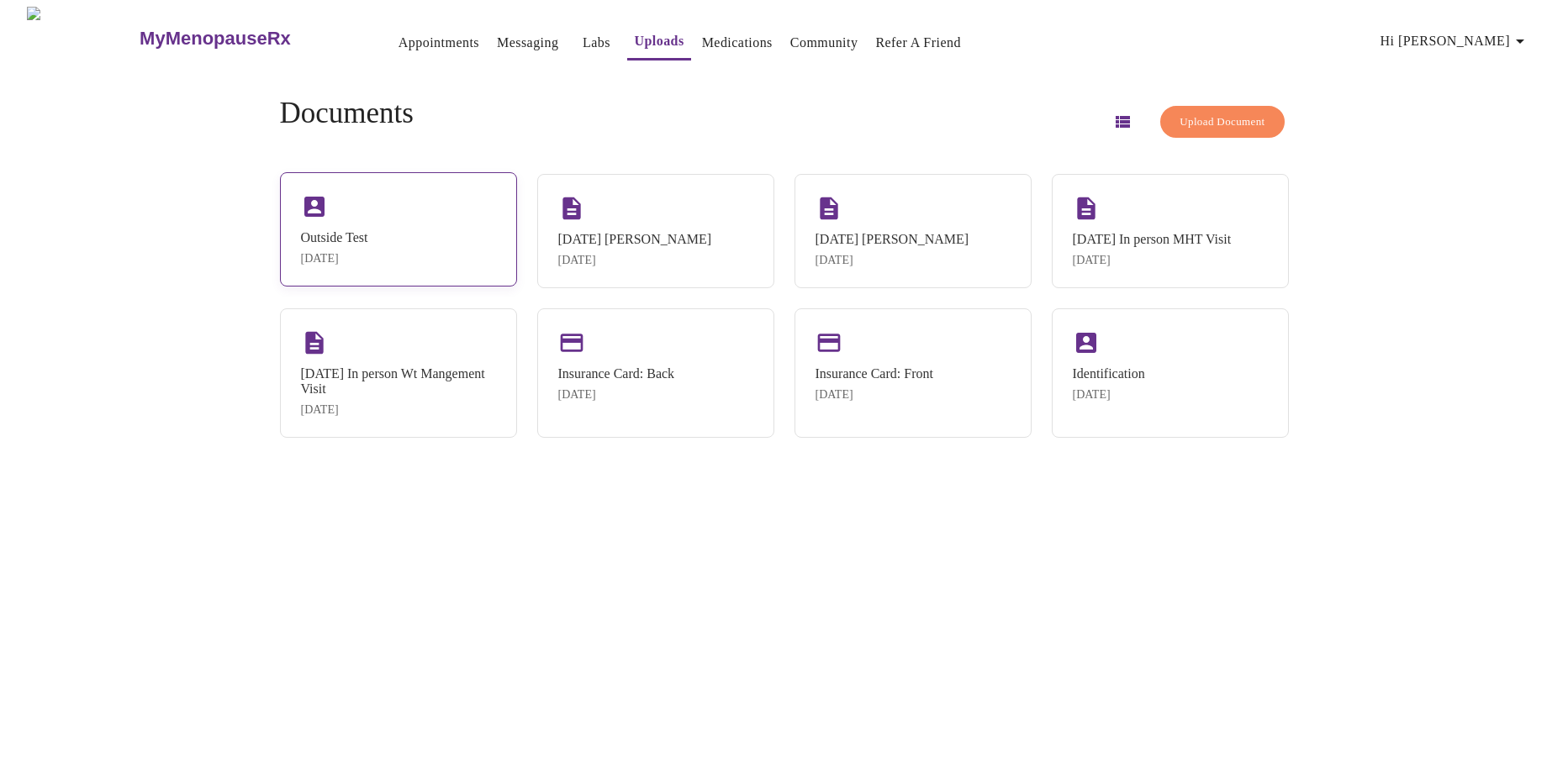
click at [468, 230] on div "Outside Test [DATE]" at bounding box center [398, 229] width 237 height 114
